Goal: Task Accomplishment & Management: Manage account settings

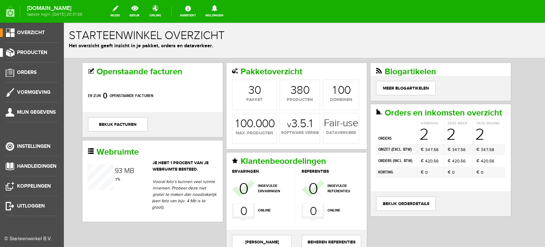
click at [40, 53] on span "Producten" at bounding box center [32, 52] width 30 height 6
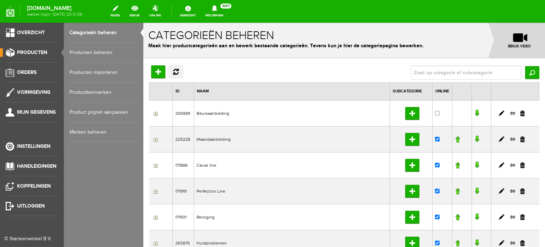
click at [90, 52] on link "Producten beheren" at bounding box center [104, 53] width 68 height 20
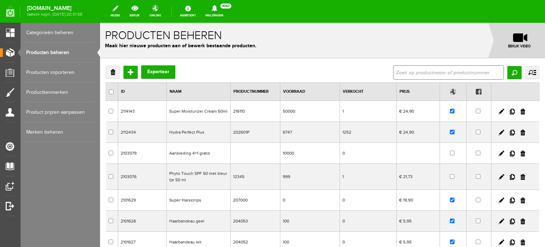
click at [394, 72] on input "text" at bounding box center [448, 72] width 111 height 14
type input "fabulous eye cream"
click at [508, 73] on input "Zoeken" at bounding box center [514, 72] width 14 height 13
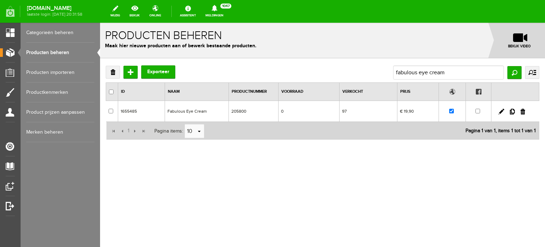
click at [194, 111] on td "Fabulous Eye Cream" at bounding box center [197, 111] width 64 height 21
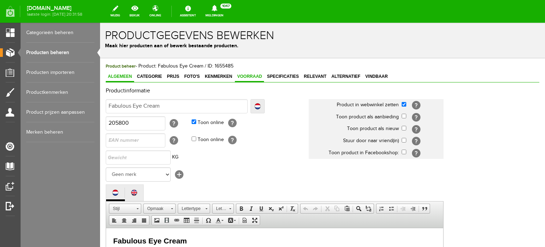
click at [247, 75] on span "Voorraad" at bounding box center [249, 76] width 29 height 5
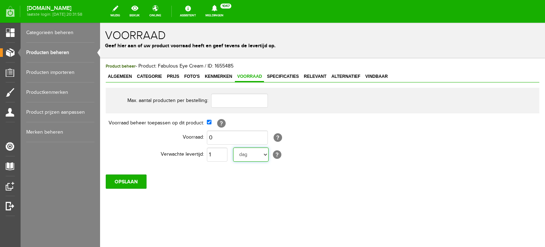
click at [264, 154] on select "dag dagen week weken maand maanden jaar jaren werkdagen" at bounding box center [250, 154] width 35 height 14
select select "year"
click at [233, 147] on select "dag dagen week weken maand maanden jaar jaren werkdagen" at bounding box center [250, 154] width 35 height 14
click at [134, 179] on input "OPSLAAN" at bounding box center [126, 181] width 41 height 14
